Goal: Transaction & Acquisition: Purchase product/service

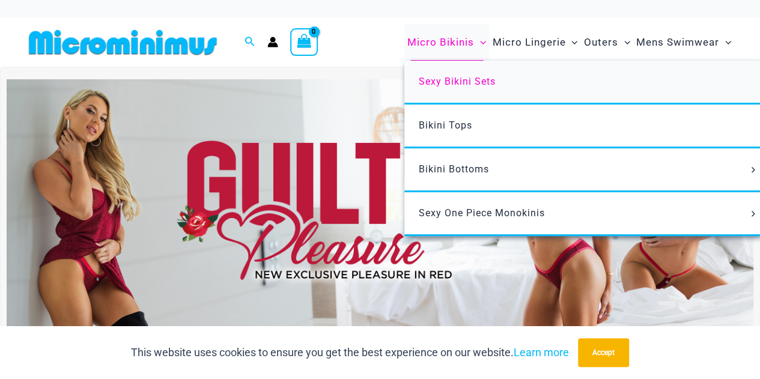
click at [457, 83] on span "Sexy Bikini Sets" at bounding box center [457, 81] width 77 height 11
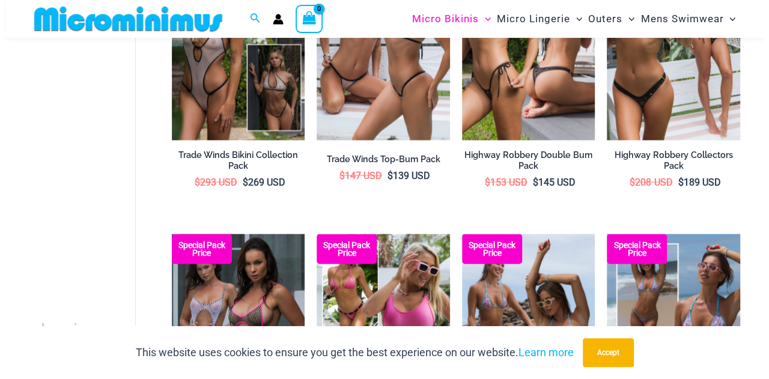
scroll to position [1080, 0]
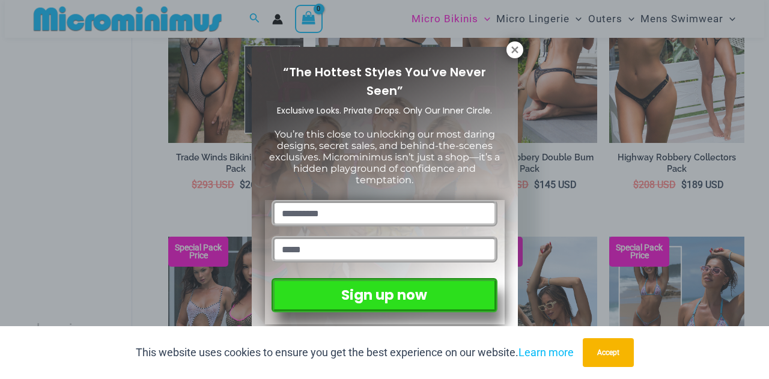
click at [498, 47] on div "“The Hottest Styles You’ve Never Seen” Exclusive Looks. Private Drops. Only Our…" at bounding box center [385, 192] width 266 height 291
click at [513, 47] on icon at bounding box center [514, 49] width 7 height 7
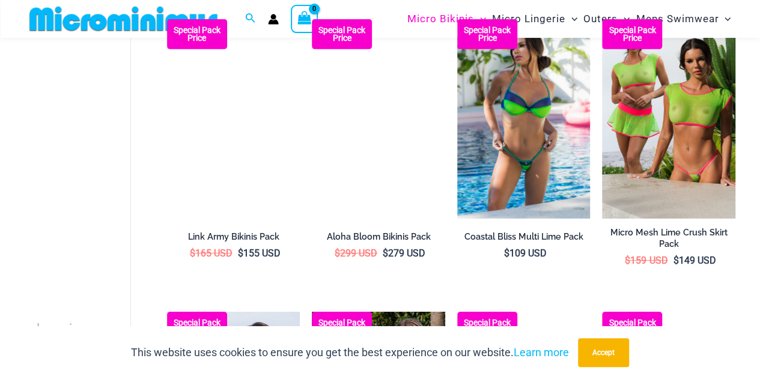
scroll to position [1912, 0]
